Goal: Task Accomplishment & Management: Manage account settings

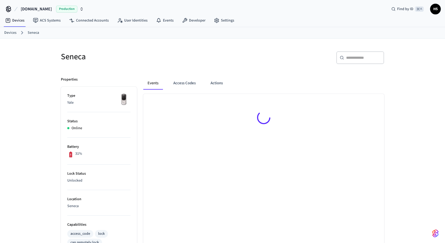
scroll to position [1, 0]
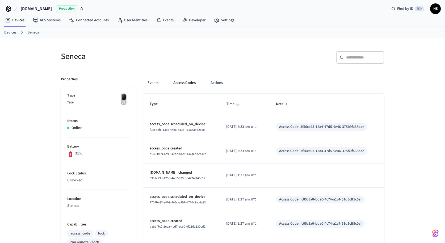
click at [184, 83] on button "Access Codes" at bounding box center [184, 83] width 31 height 13
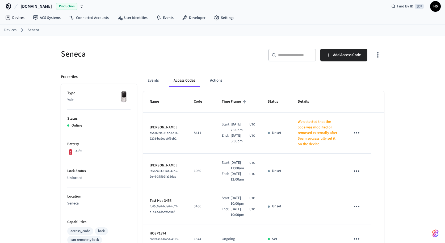
scroll to position [0, 0]
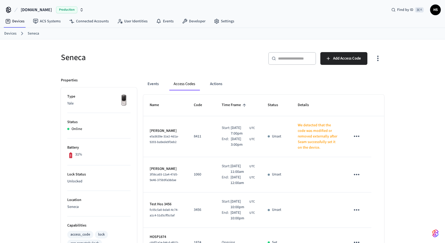
click at [378, 57] on icon "button" at bounding box center [378, 58] width 8 height 8
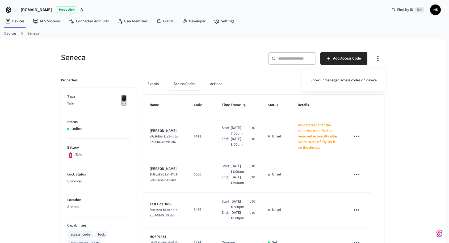
click at [408, 52] on div at bounding box center [224, 121] width 449 height 243
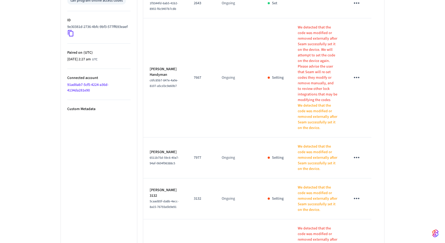
scroll to position [413, 0]
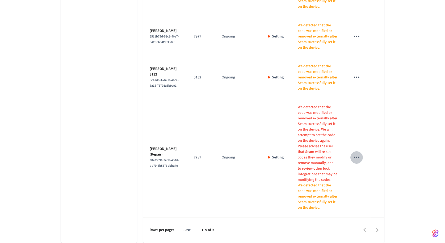
click at [358, 160] on icon "sticky table" at bounding box center [357, 157] width 8 height 8
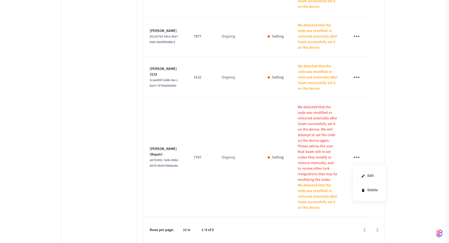
click at [406, 132] on div at bounding box center [224, 121] width 449 height 243
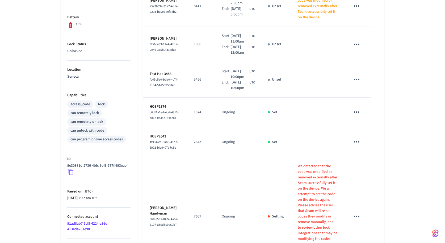
scroll to position [16, 0]
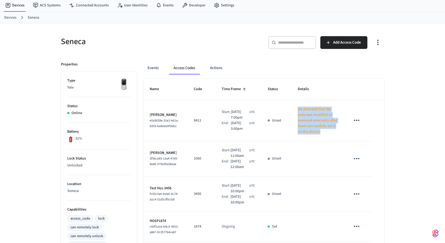
drag, startPoint x: 295, startPoint y: 108, endPoint x: 308, endPoint y: 133, distance: 28.2
click at [308, 133] on p "We detected that the code was modified or removed externally after Seam success…" at bounding box center [318, 121] width 40 height 28
copy p "We detected that the code was modified or removed externally after Seam success…"
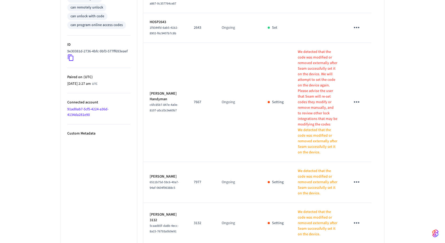
scroll to position [244, 0]
click at [325, 128] on p "We detected that the code was modified or removed externally after Seam success…" at bounding box center [318, 89] width 40 height 78
drag, startPoint x: 302, startPoint y: 99, endPoint x: 314, endPoint y: 114, distance: 20.1
click at [314, 114] on p "We detected that the code was modified or removed externally after Seam success…" at bounding box center [318, 89] width 40 height 78
click at [326, 127] on p "We detected that the code was modified or removed externally after Seam success…" at bounding box center [318, 89] width 40 height 78
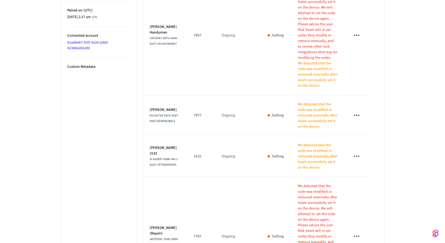
scroll to position [310, 0]
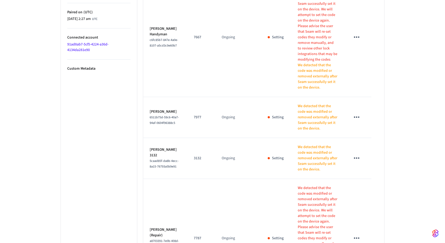
click at [356, 162] on icon "sticky table" at bounding box center [357, 158] width 8 height 8
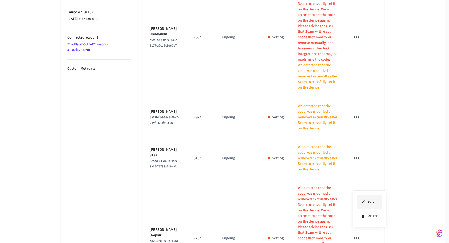
click at [373, 198] on li "Edit" at bounding box center [369, 202] width 25 height 14
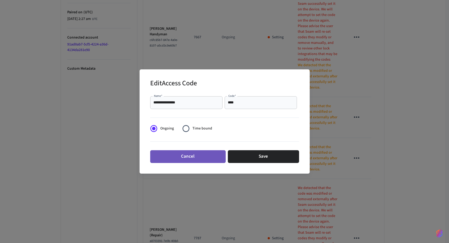
click at [207, 160] on button "Cancel" at bounding box center [188, 156] width 76 height 13
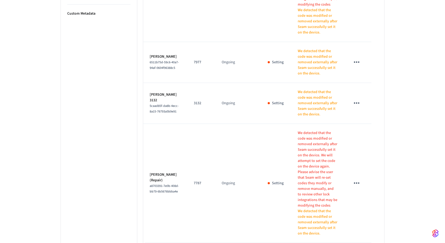
scroll to position [314, 0]
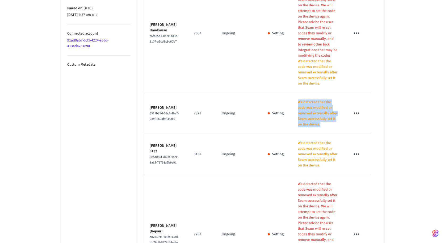
drag, startPoint x: 295, startPoint y: 130, endPoint x: 312, endPoint y: 151, distance: 27.4
click at [312, 127] on p "We detected that the code was modified or removed externally after Seam success…" at bounding box center [318, 114] width 40 height 28
copy p "We detected that the code was modified or removed externally after Seam success…"
click at [252, 93] on td "Ongoing" at bounding box center [239, 33] width 46 height 119
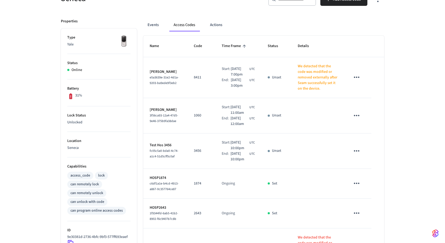
scroll to position [0, 0]
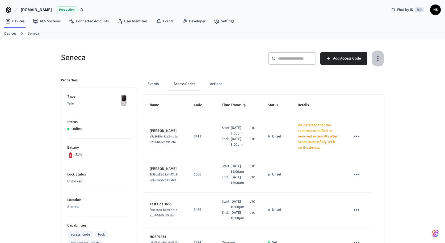
click at [378, 56] on icon "button" at bounding box center [378, 59] width 1 height 6
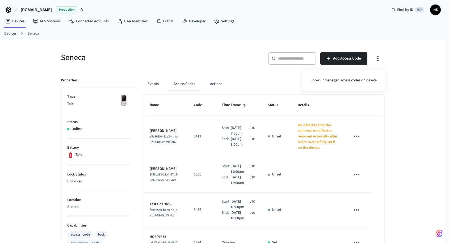
click at [403, 55] on div at bounding box center [224, 121] width 449 height 243
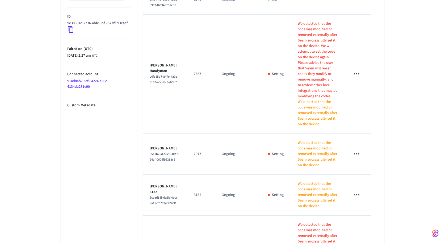
scroll to position [275, 0]
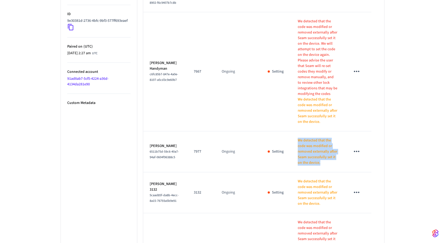
drag, startPoint x: 296, startPoint y: 167, endPoint x: 309, endPoint y: 189, distance: 26.1
click at [309, 166] on p "We detected that the code was modified or removed externally after Seam success…" at bounding box center [318, 152] width 40 height 28
copy p "We detected that the code was modified or removed externally after Seam success…"
click at [308, 62] on p "We detected that the code was modified or removed externally after Seam success…" at bounding box center [318, 58] width 40 height 78
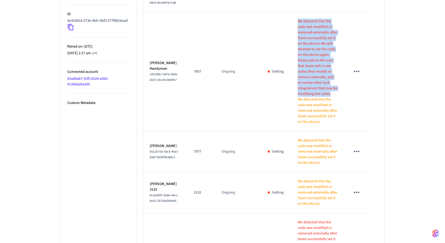
drag, startPoint x: 295, startPoint y: 54, endPoint x: 330, endPoint y: 120, distance: 74.8
click at [330, 97] on p "We detected that the code was modified or removed externally after Seam success…" at bounding box center [318, 58] width 40 height 78
copy p "We detected that the code was modified or removed externally after Seam success…"
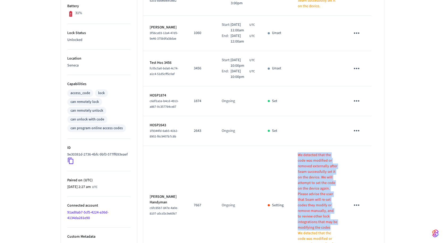
scroll to position [143, 0]
